Goal: Information Seeking & Learning: Learn about a topic

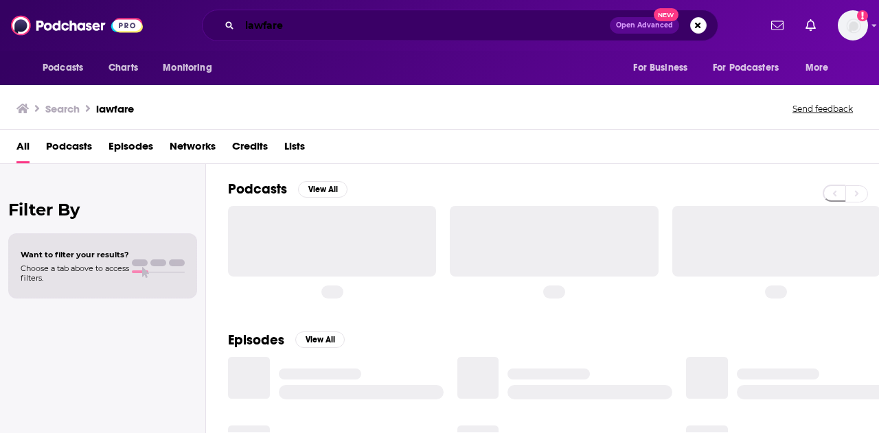
click at [525, 23] on input "lawfare" at bounding box center [425, 25] width 370 height 22
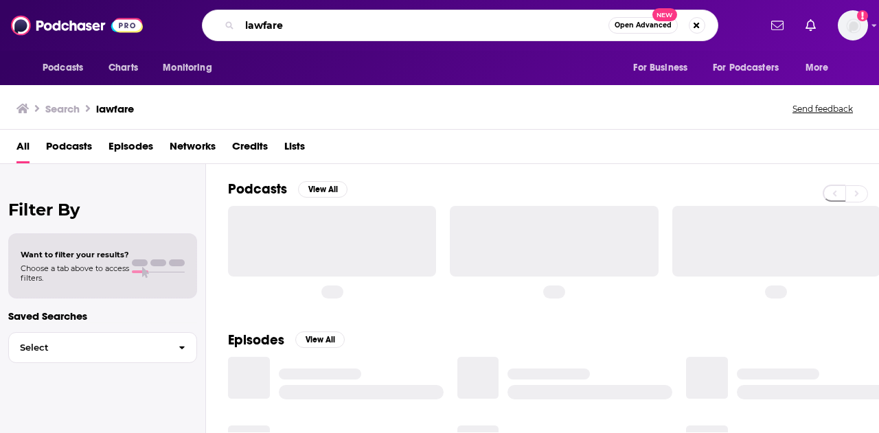
click at [525, 23] on input "lawfare" at bounding box center [424, 25] width 369 height 22
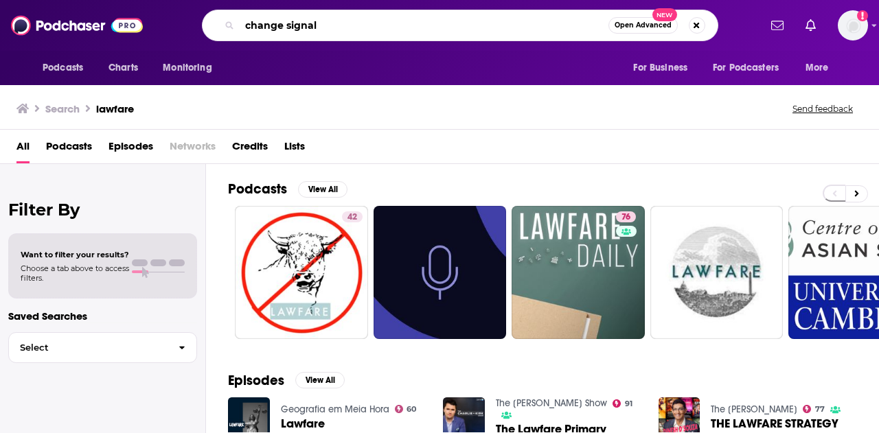
type input "change signal"
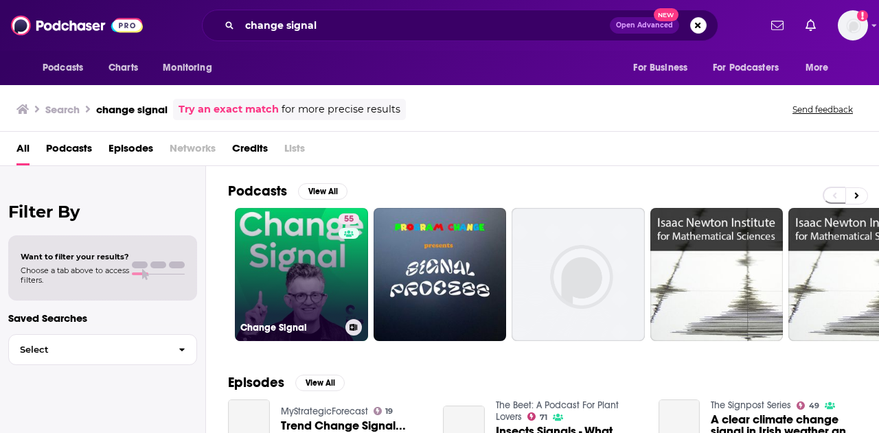
click at [317, 258] on link "55 Change Signal" at bounding box center [301, 274] width 133 height 133
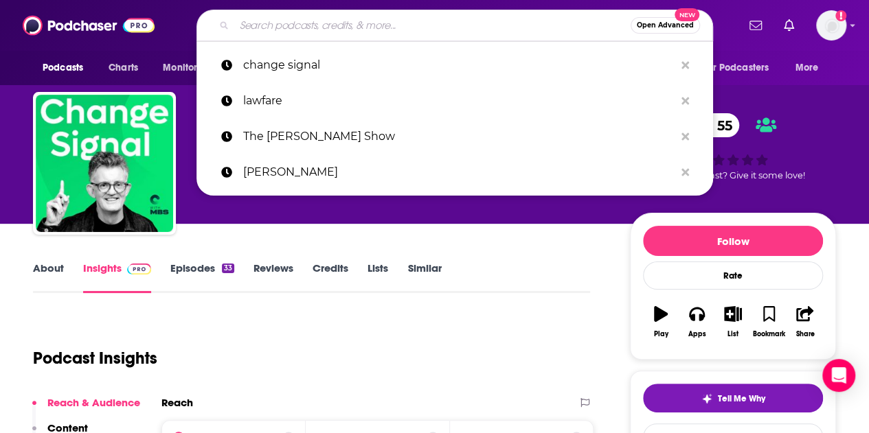
click at [313, 30] on input "Search podcasts, credits, & more..." at bounding box center [432, 25] width 396 height 22
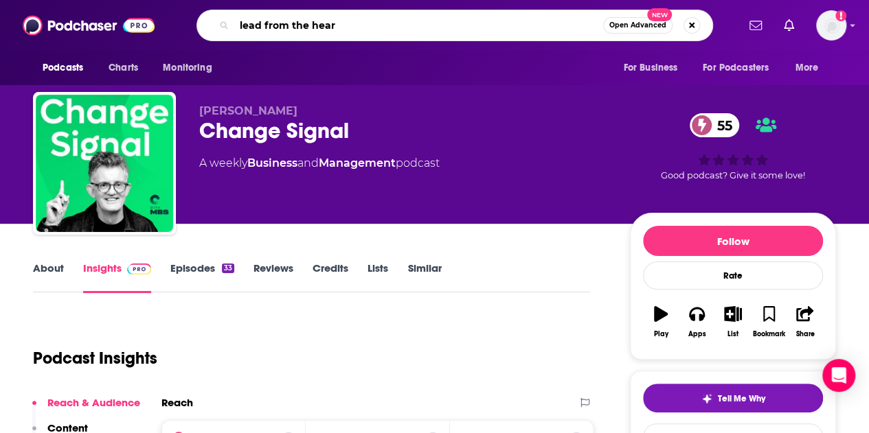
type input "lead from the heart"
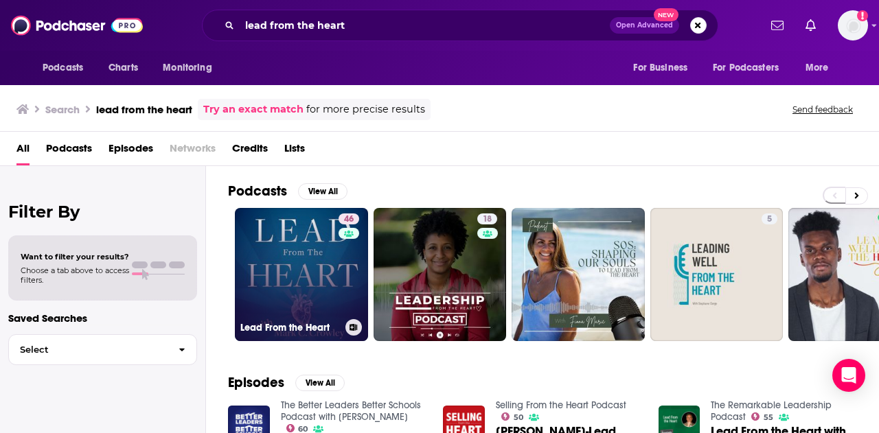
click at [283, 250] on link "46 Lead From the Heart" at bounding box center [301, 274] width 133 height 133
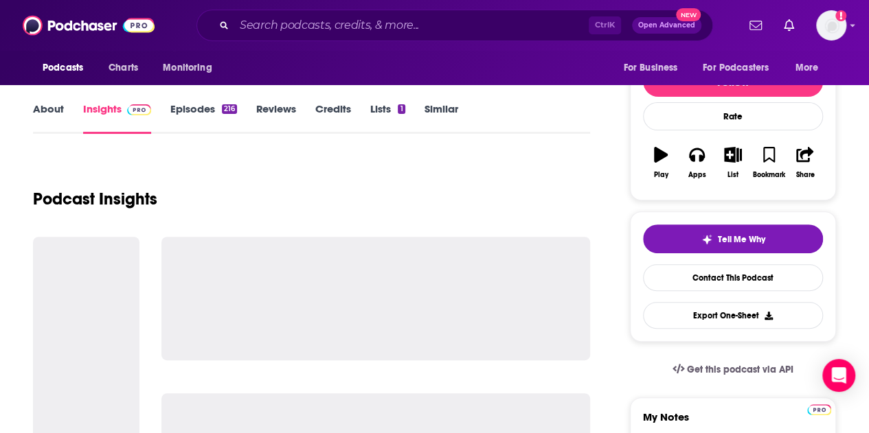
scroll to position [163, 0]
